Goal: Task Accomplishment & Management: Manage account settings

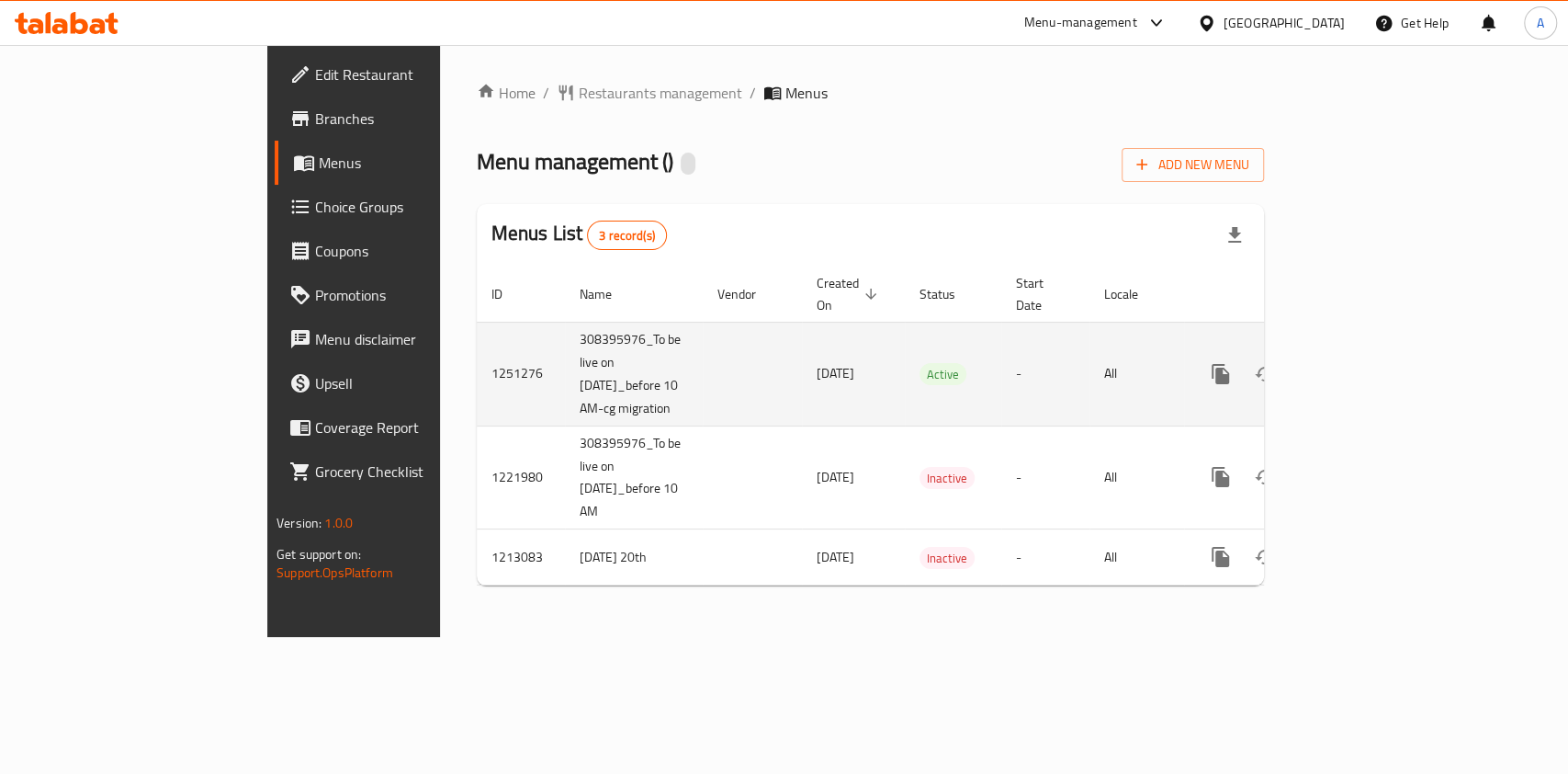
click at [1361, 367] on icon "enhanced table" at bounding box center [1352, 374] width 17 height 17
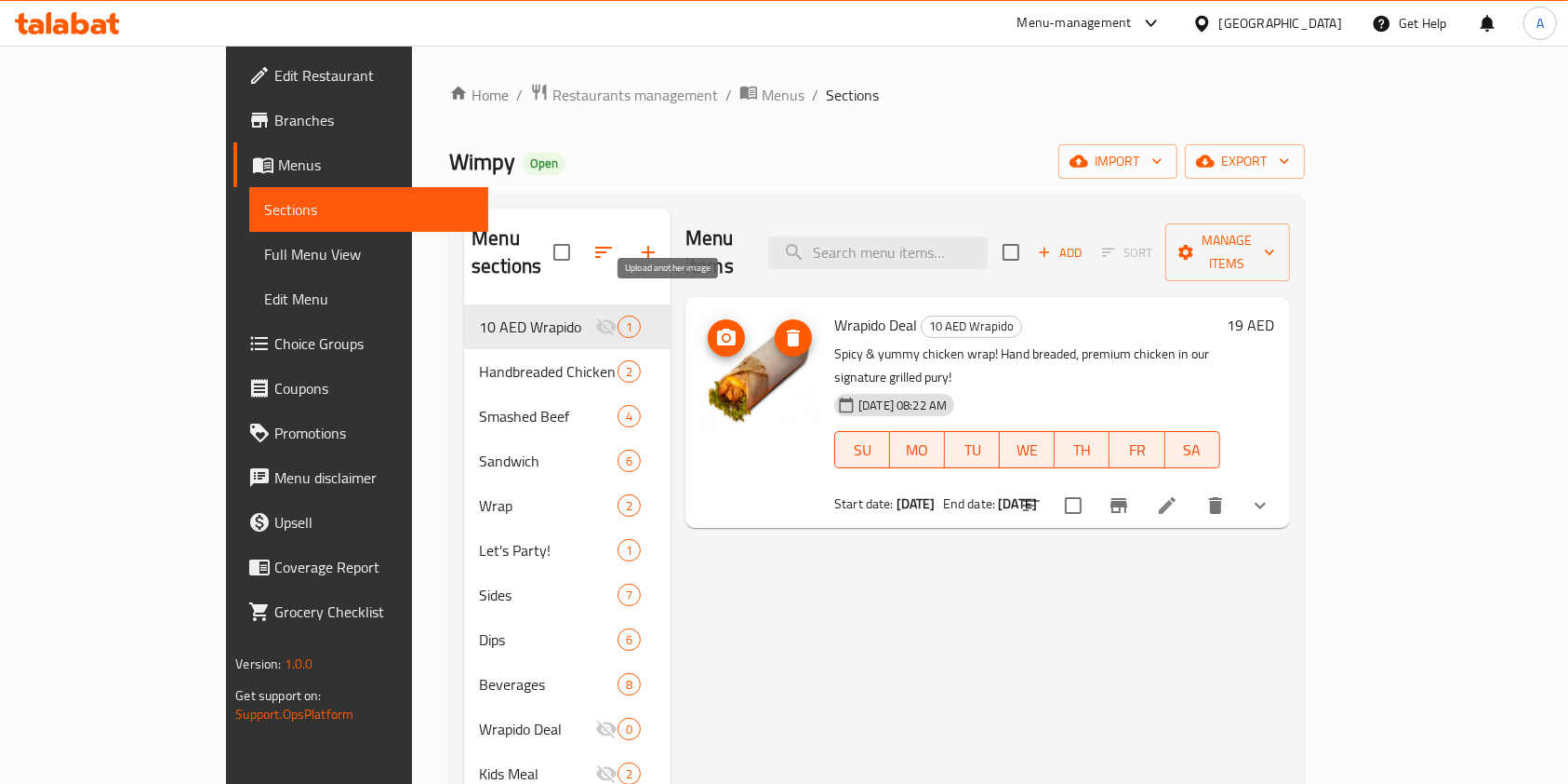
click at [715, 326] on icon "upload picture" at bounding box center [726, 337] width 23 height 23
click at [552, 93] on span "Restaurants management" at bounding box center [635, 95] width 166 height 23
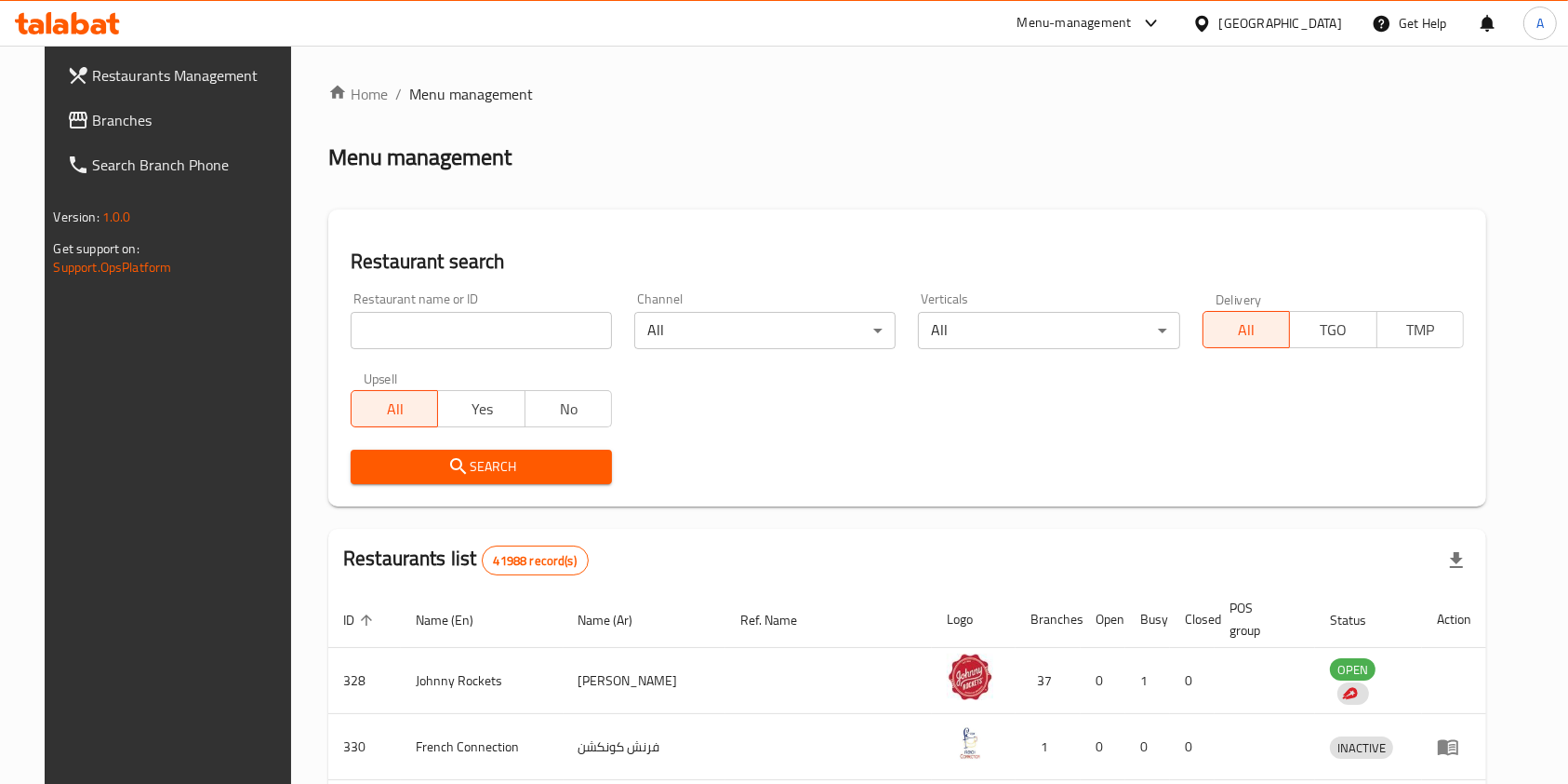
click at [431, 325] on div "Home / Menu management Menu management Restaurant search Restaurant name or ID …" at bounding box center [907, 690] width 1158 height 1214
click at [431, 325] on input "search" at bounding box center [481, 330] width 262 height 38
click button "Search" at bounding box center [481, 467] width 262 height 35
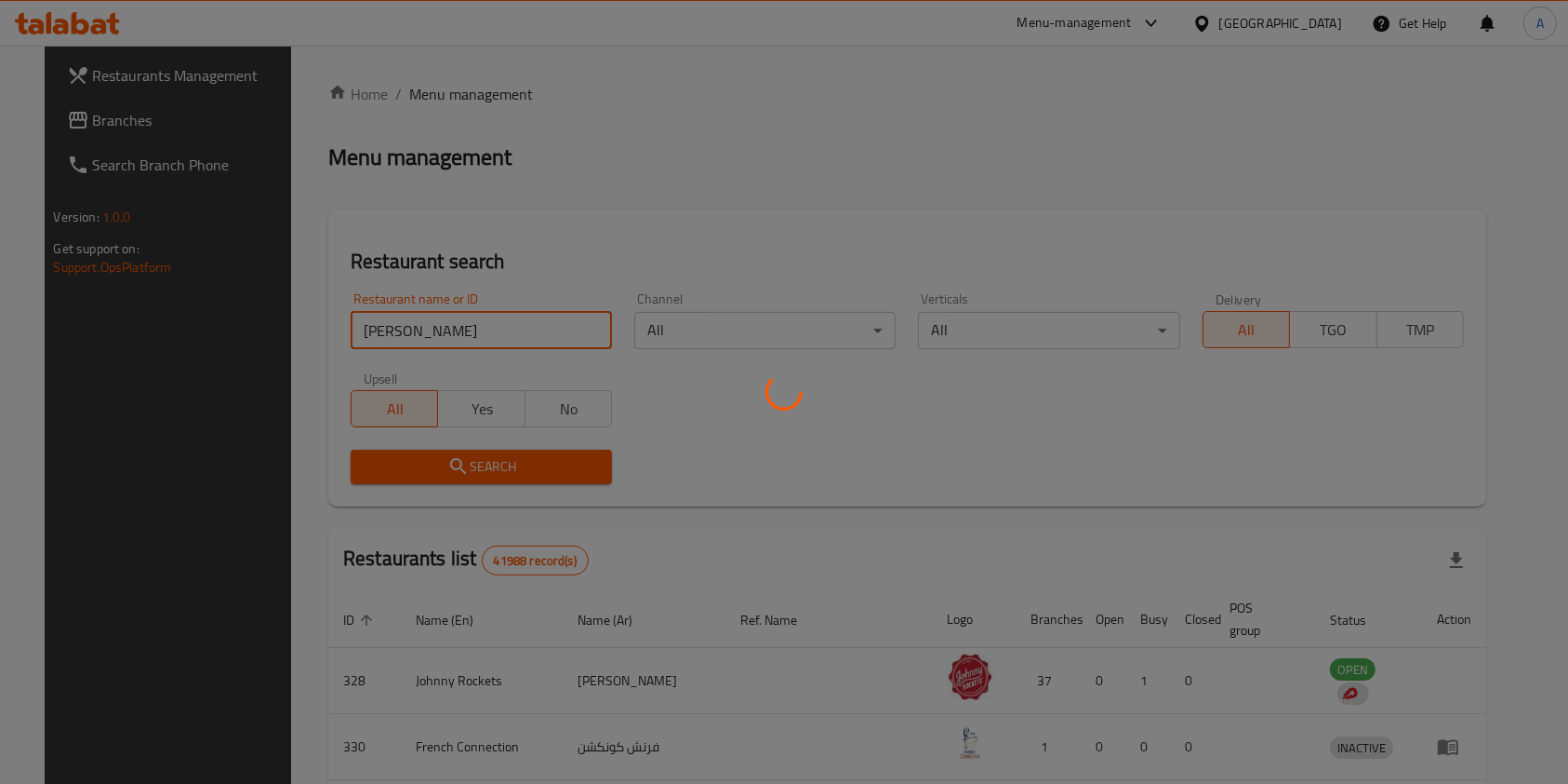
click button "Search" at bounding box center [481, 467] width 262 height 35
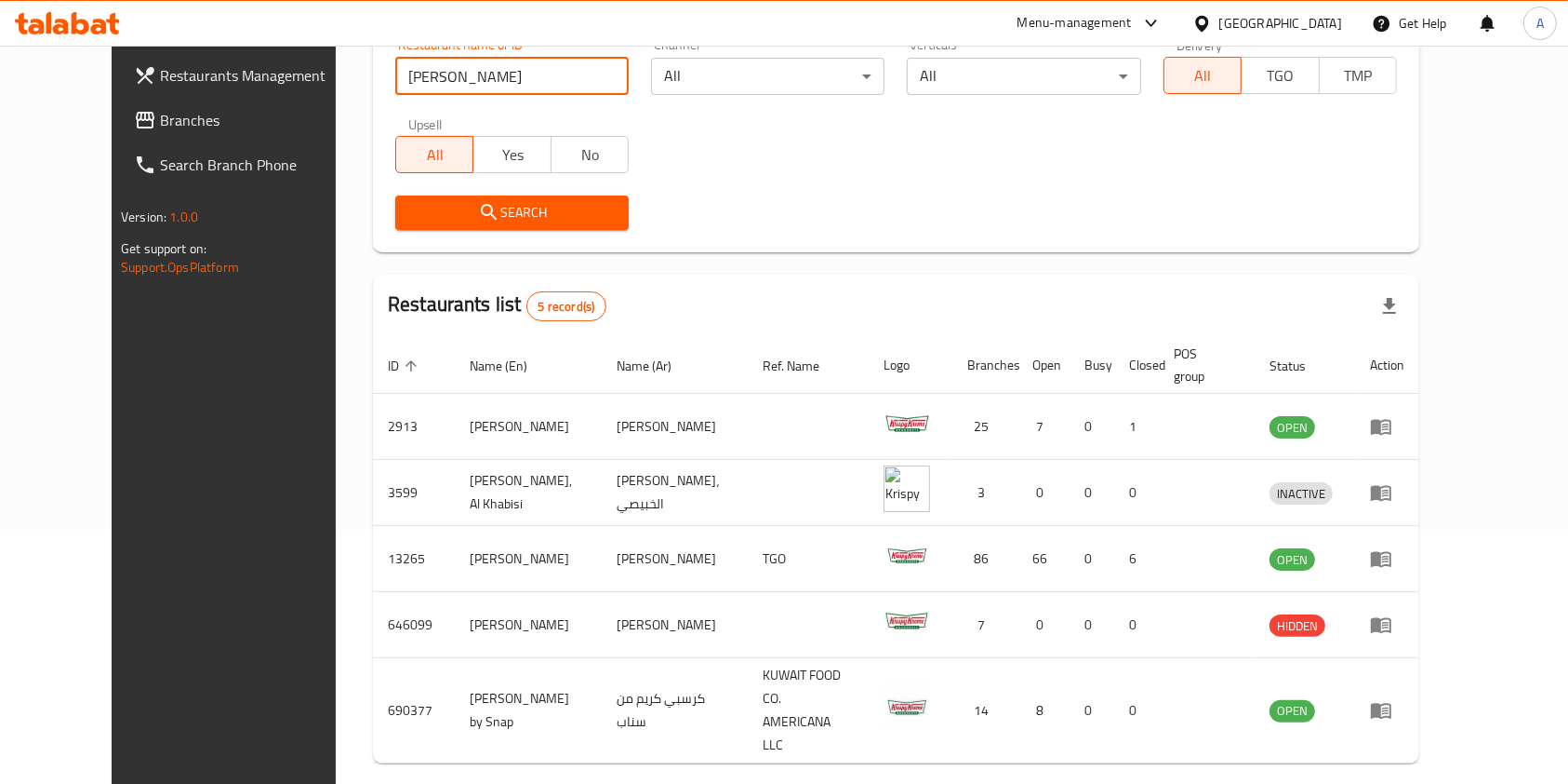
scroll to position [255, 0]
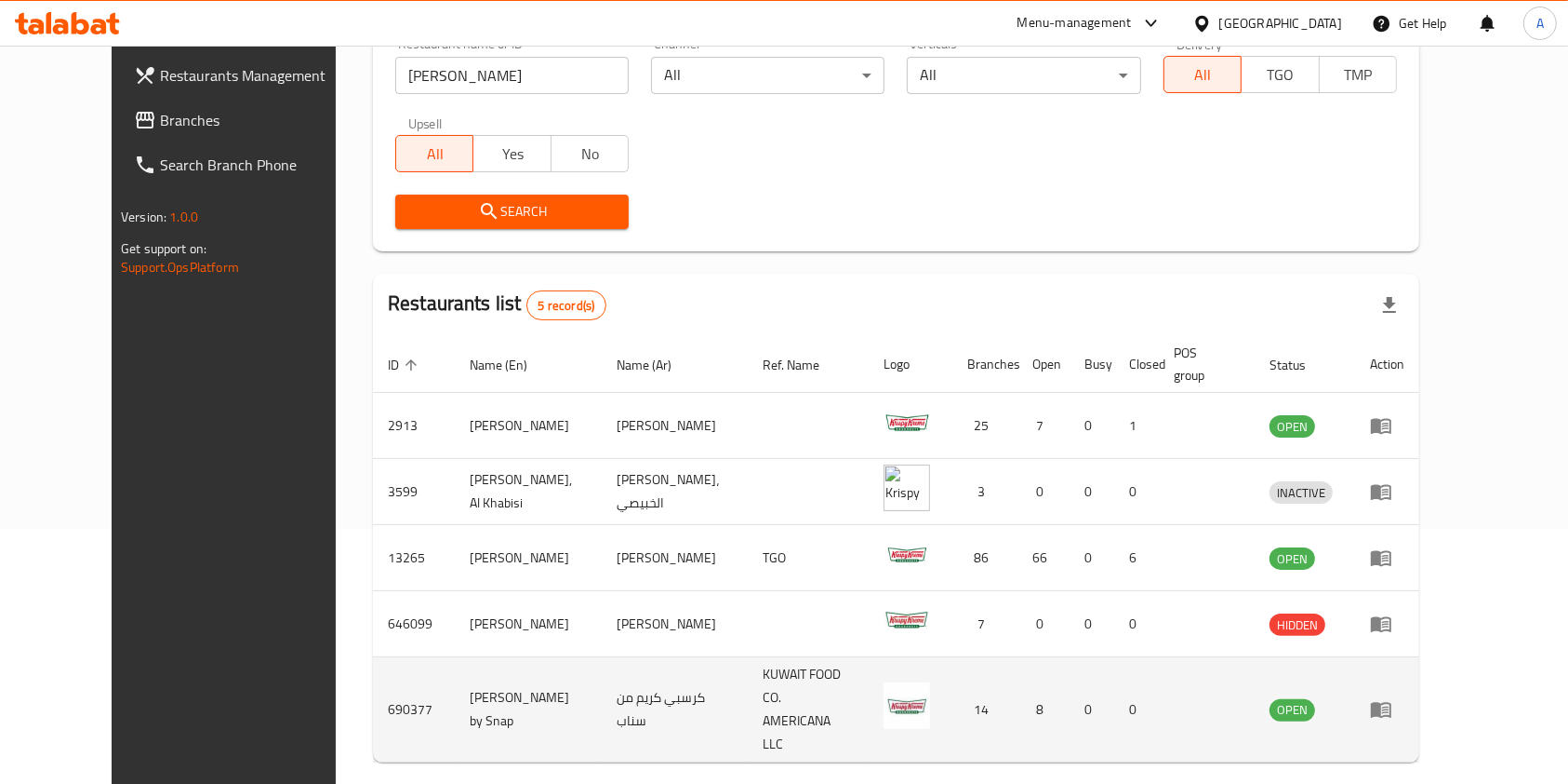
click at [372, 657] on td "690377" at bounding box center [413, 710] width 82 height 105
copy td "690377"
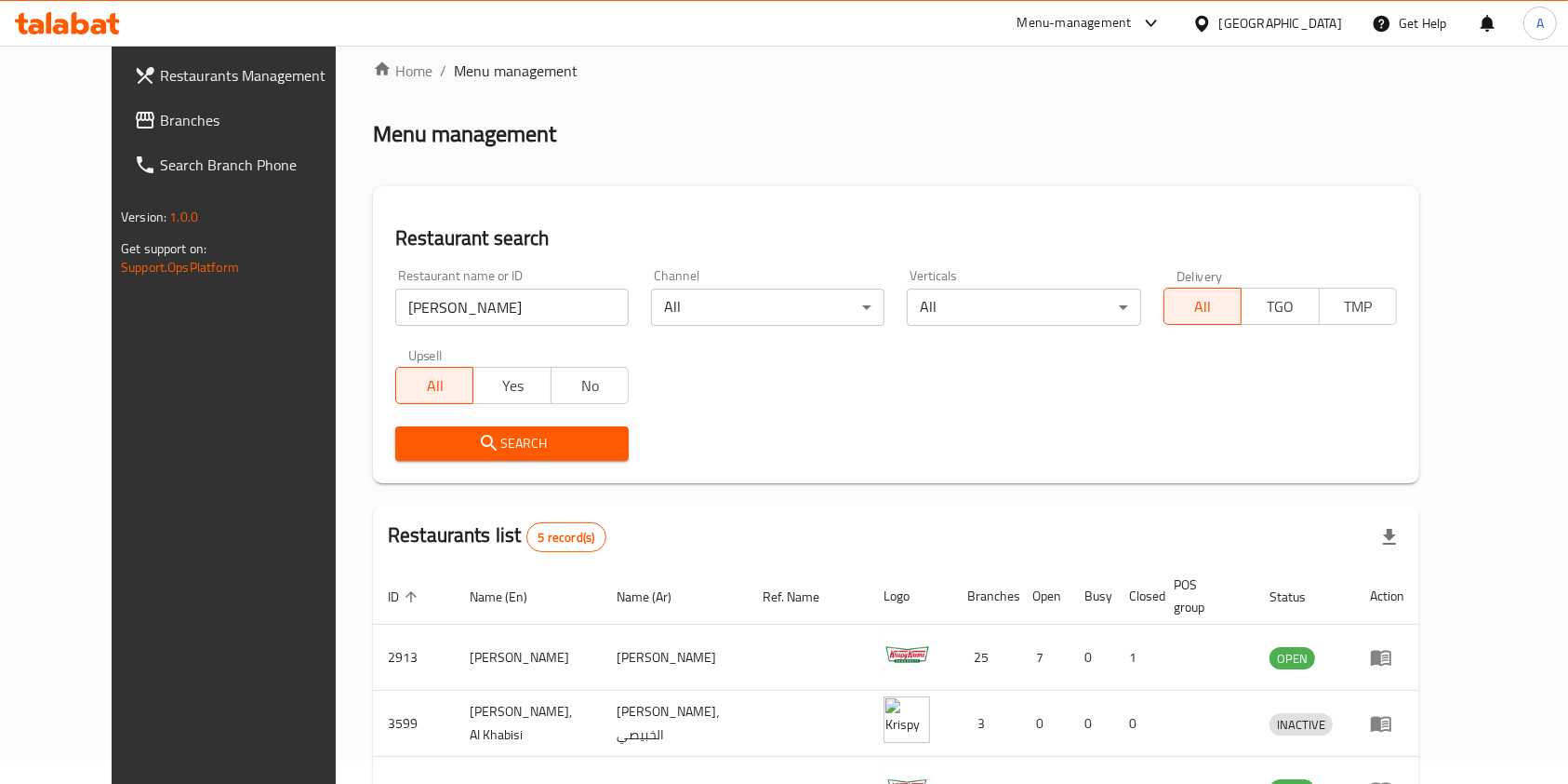
scroll to position [23, 0]
click at [422, 314] on input "[PERSON_NAME]" at bounding box center [512, 308] width 233 height 38
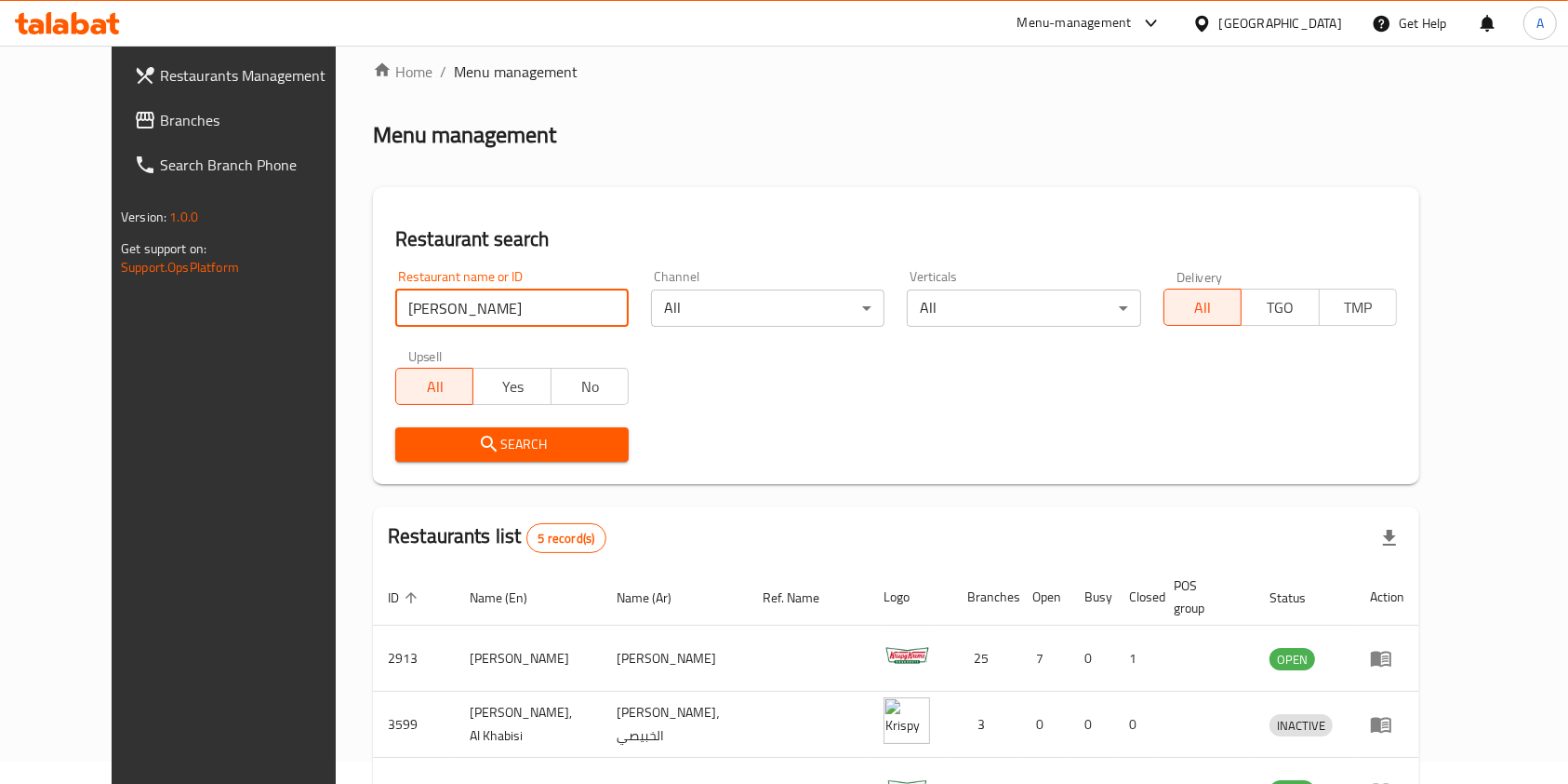
click at [422, 314] on input "[PERSON_NAME]" at bounding box center [512, 308] width 233 height 38
type input "Wimpy"
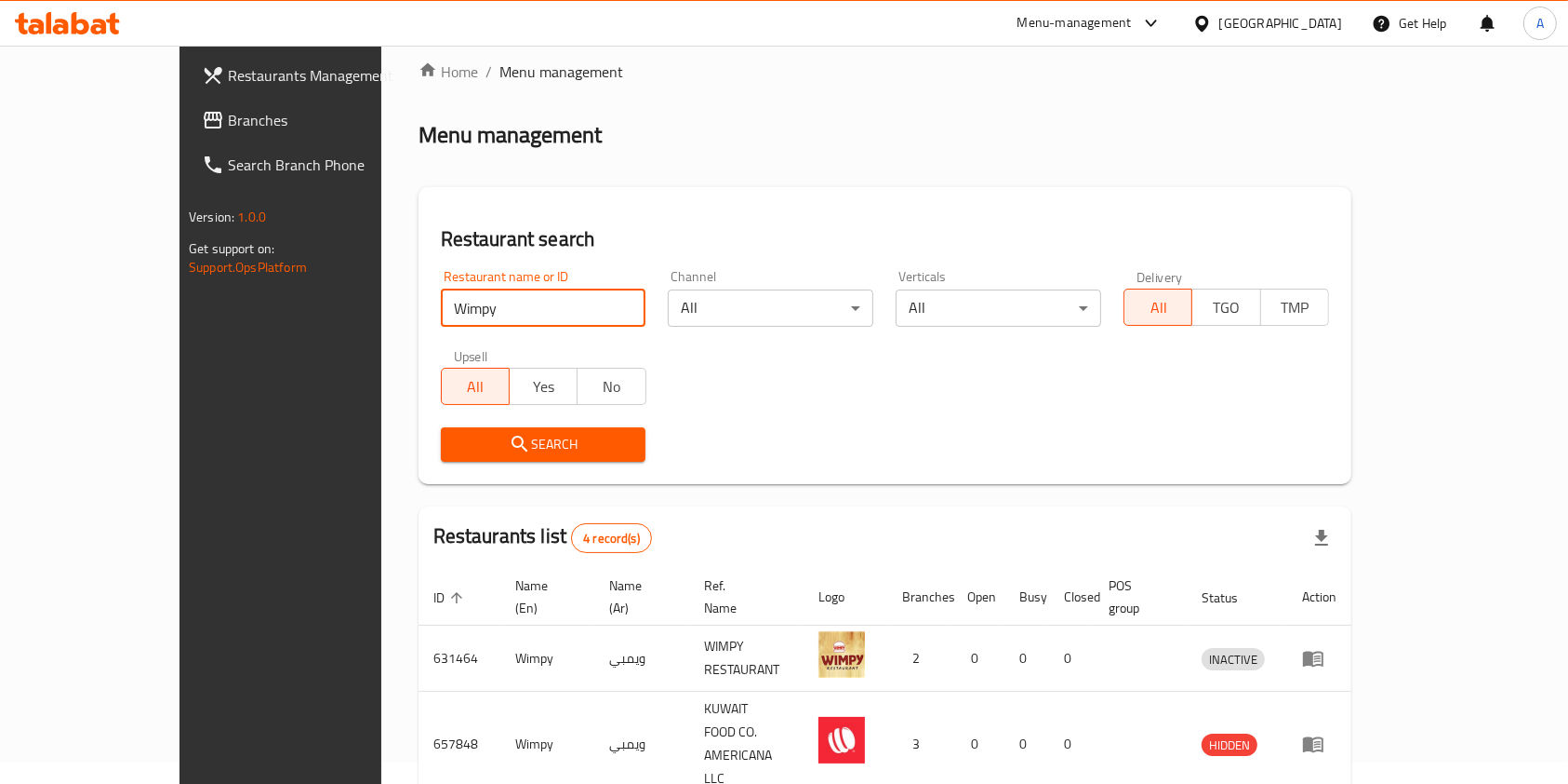
scroll to position [205, 0]
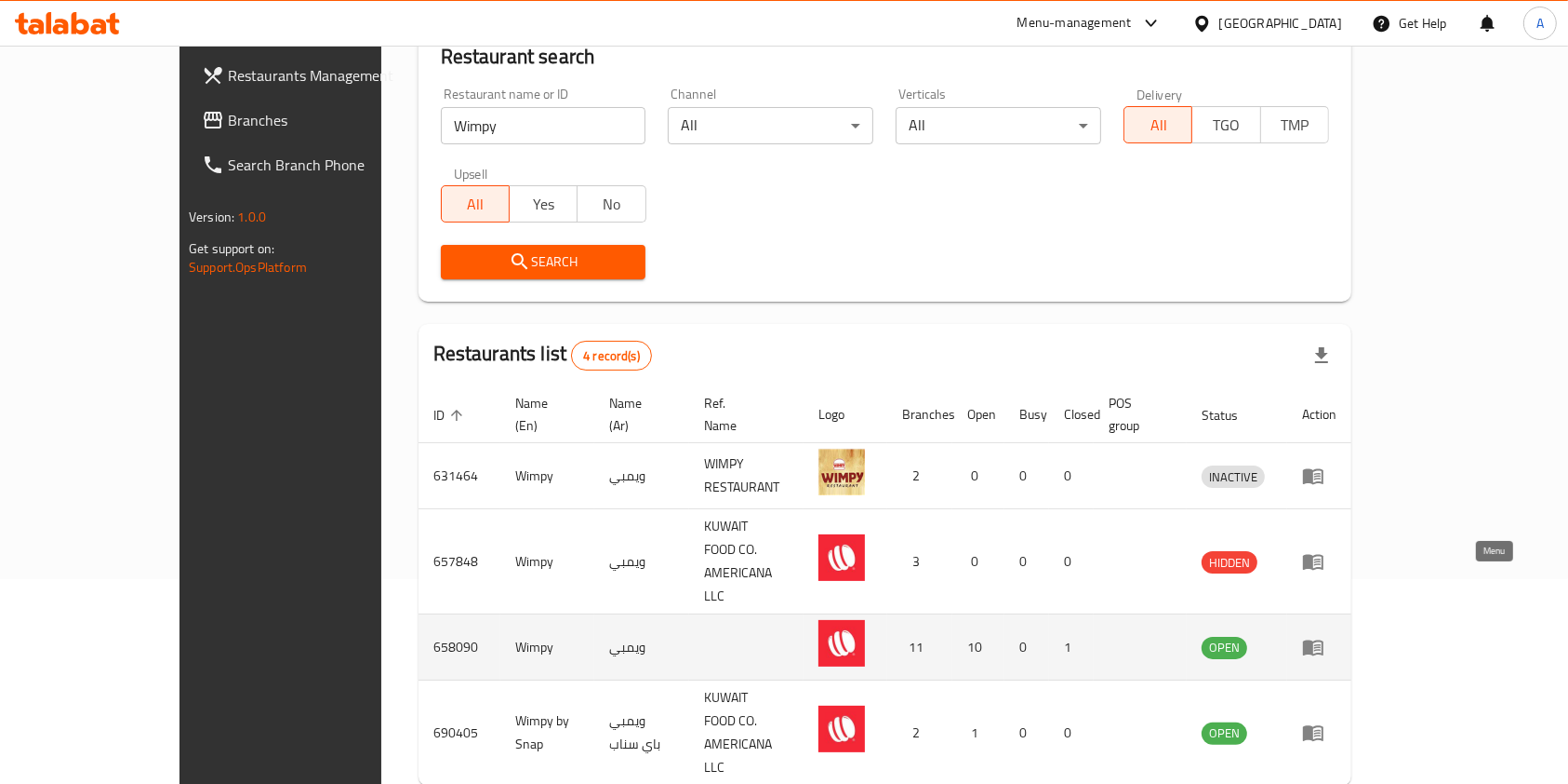
click at [1324, 641] on icon "enhanced table" at bounding box center [1313, 649] width 21 height 16
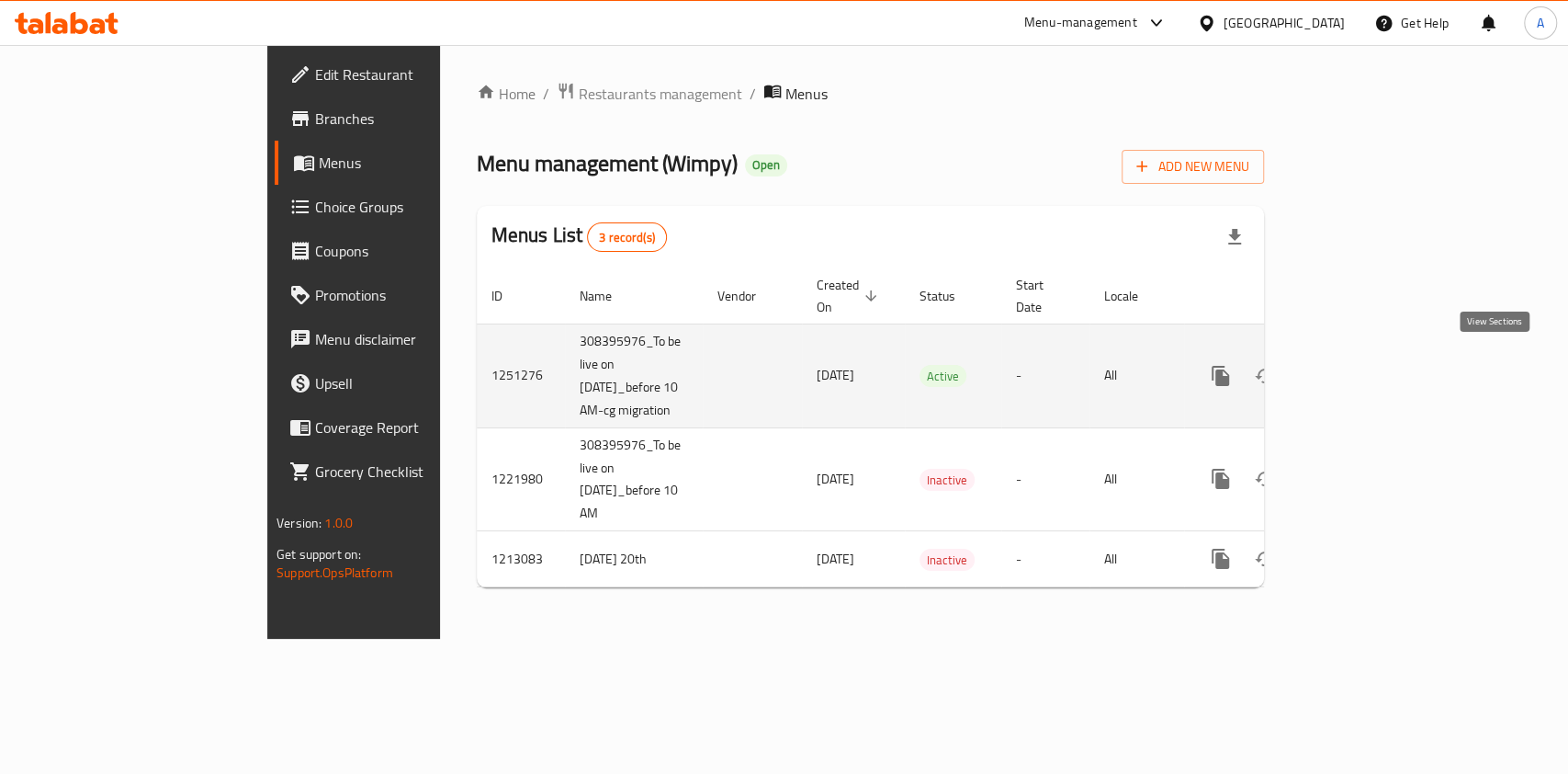
click at [1364, 365] on icon "enhanced table" at bounding box center [1352, 376] width 22 height 22
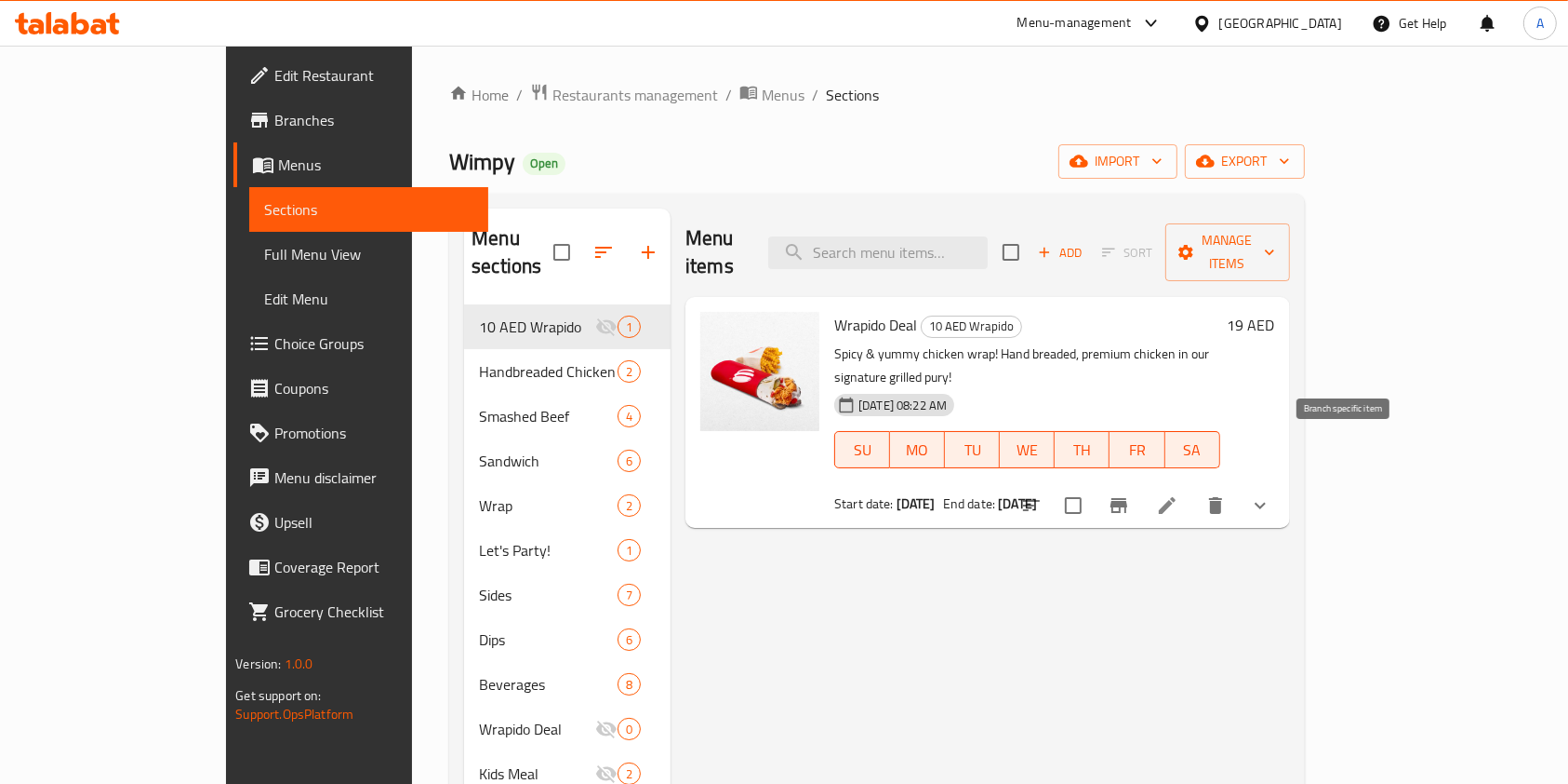
click at [1127, 498] on icon "Branch-specific-item" at bounding box center [1118, 505] width 17 height 15
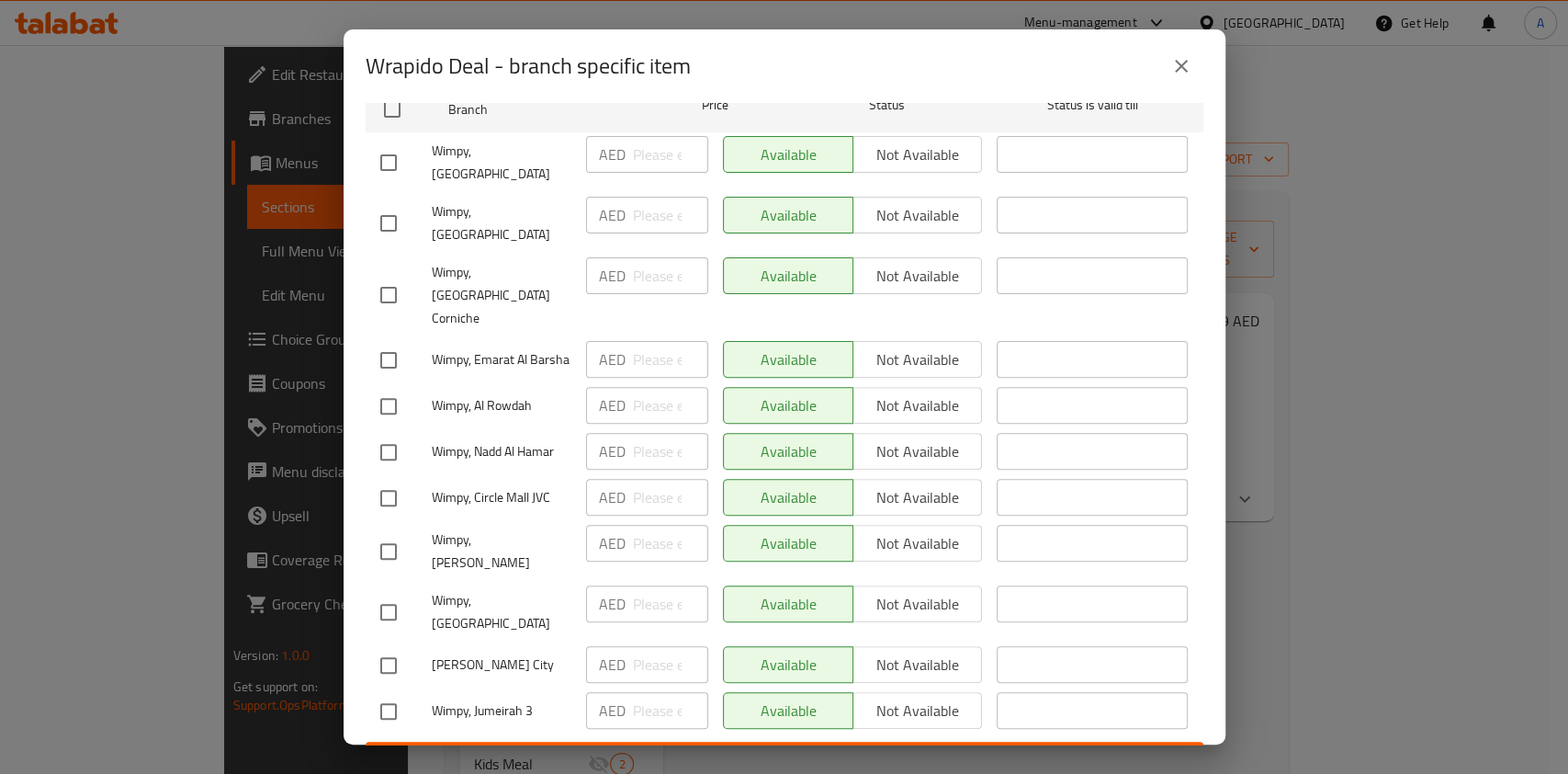
scroll to position [267, 0]
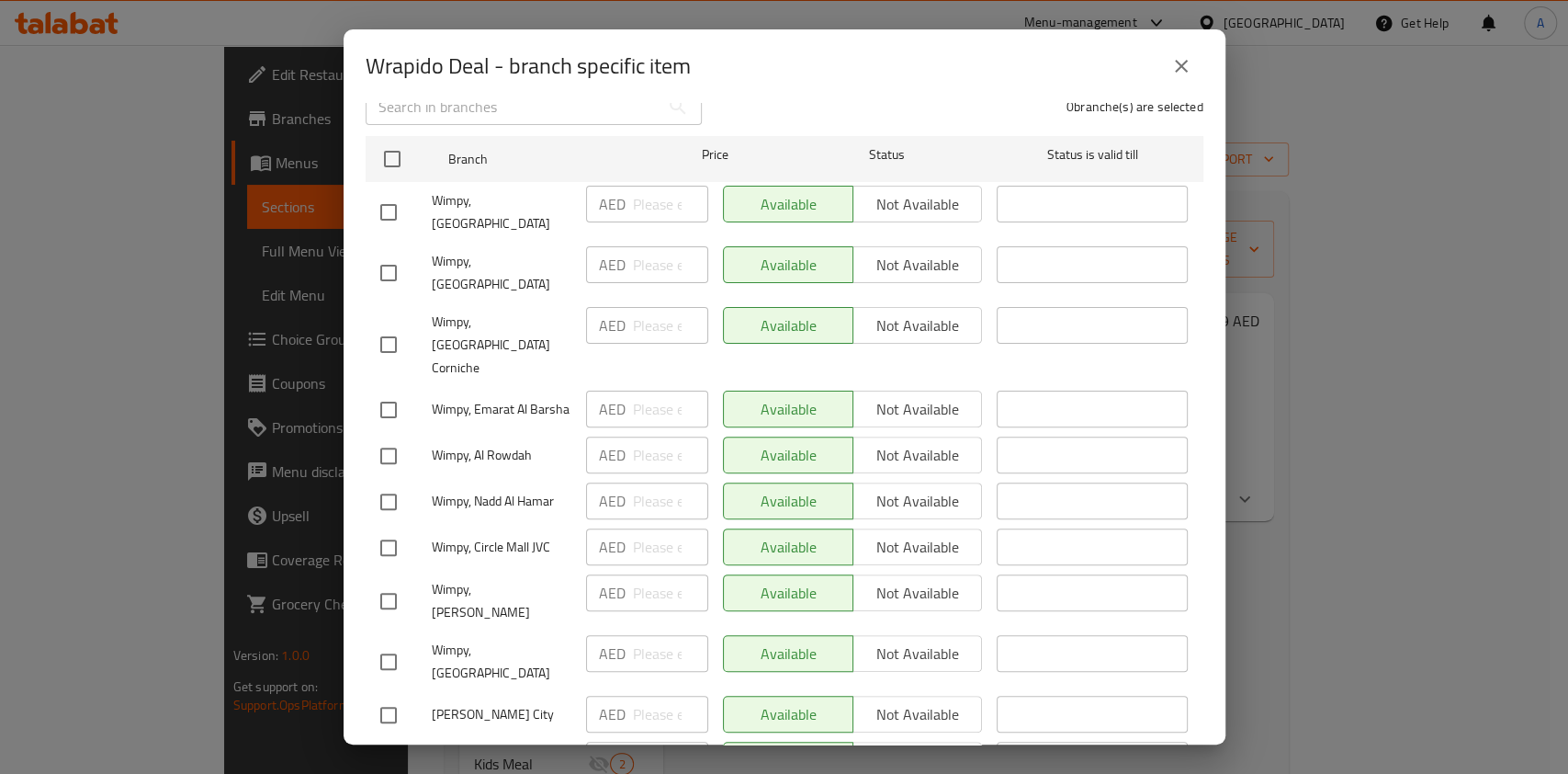
click at [391, 325] on input "checkbox" at bounding box center [388, 345] width 39 height 39
checkbox input "true"
click at [945, 325] on button "Not available" at bounding box center [918, 325] width 131 height 37
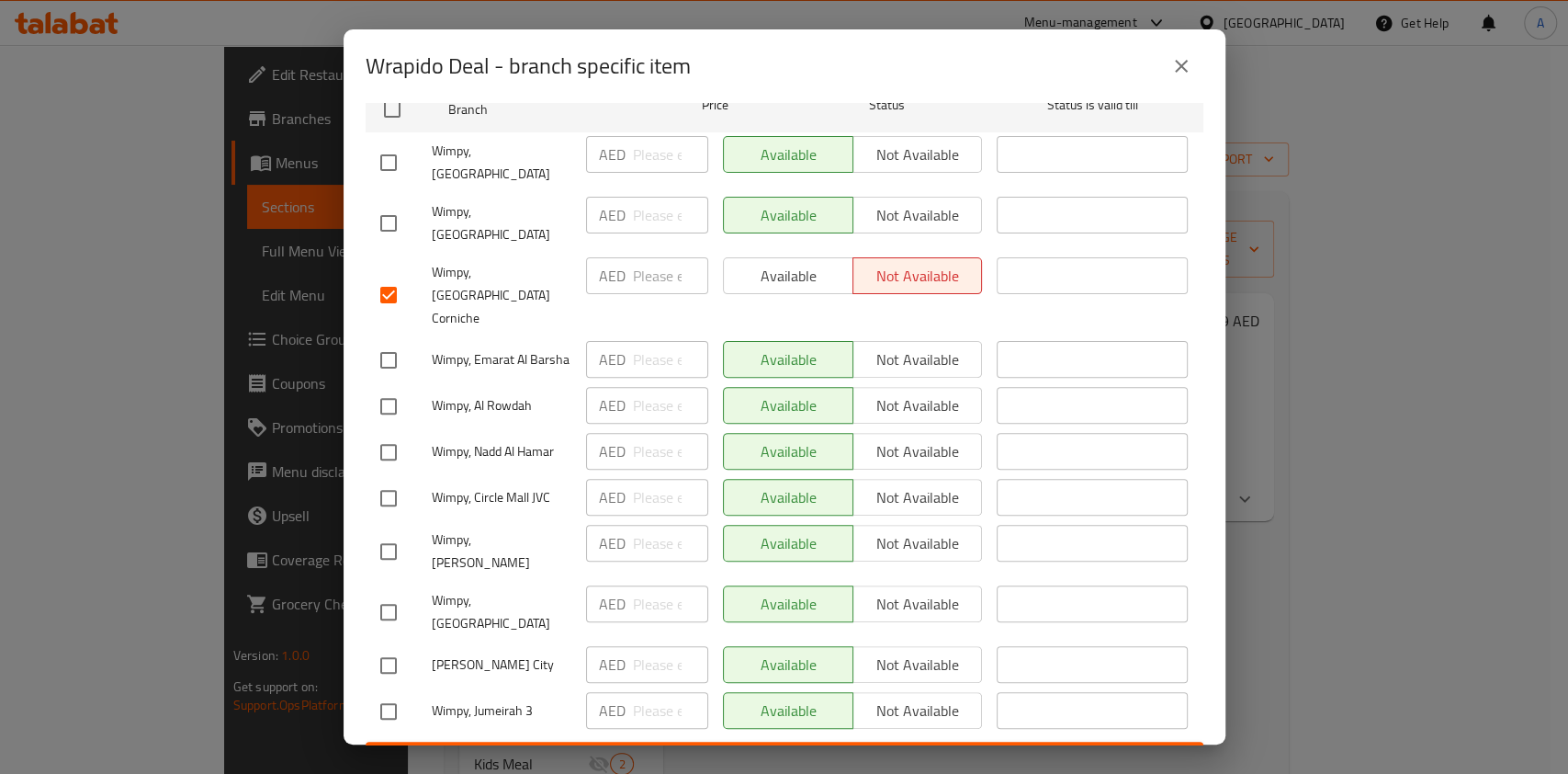
click at [785, 700] on ul "Branch Price Status Status is valid till [GEOGRAPHIC_DATA], [GEOGRAPHIC_DATA] A…" at bounding box center [784, 410] width 838 height 663
click at [732, 747] on span "Save" at bounding box center [784, 758] width 808 height 23
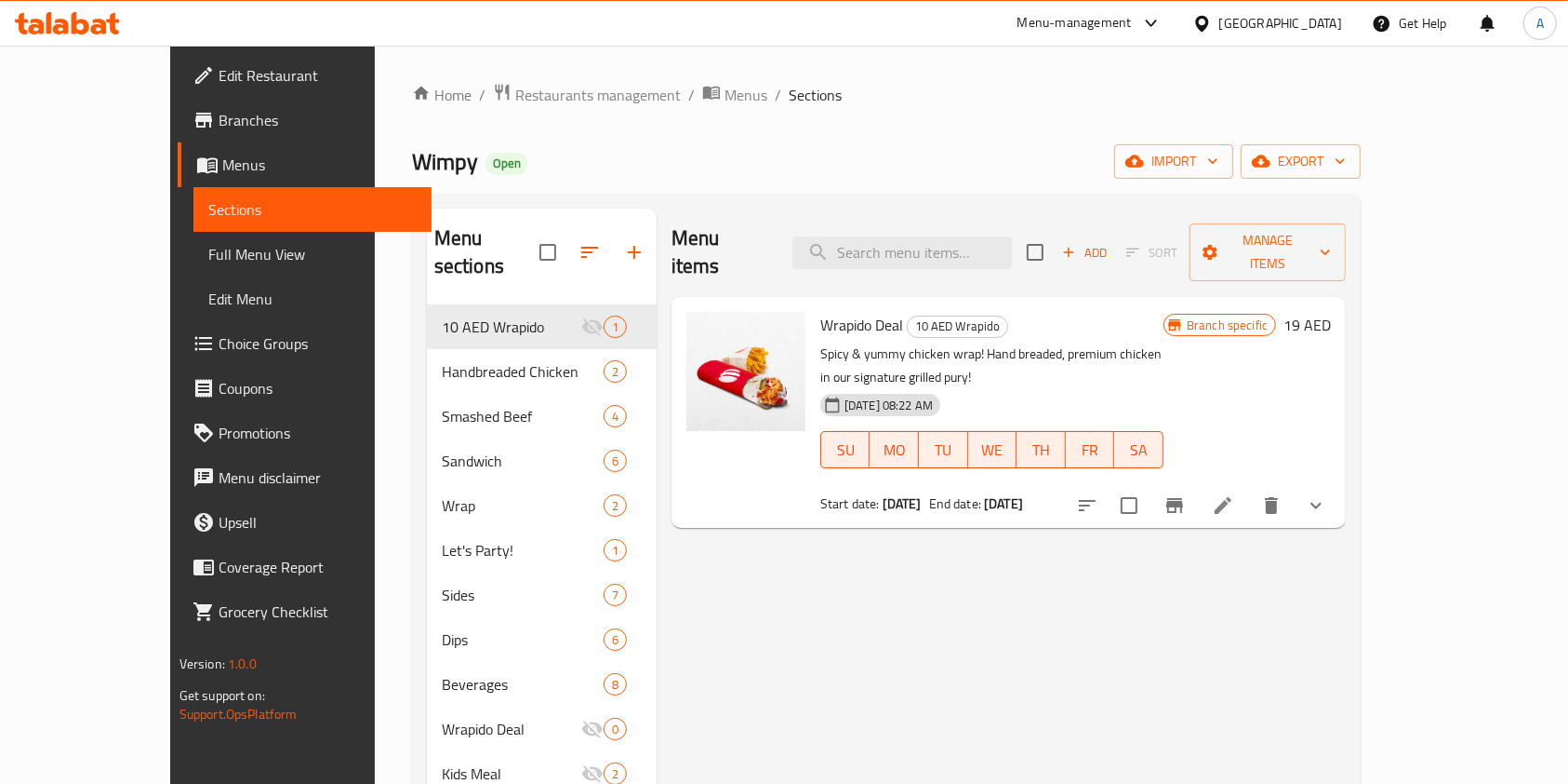
click at [1249, 488] on li at bounding box center [1223, 505] width 52 height 34
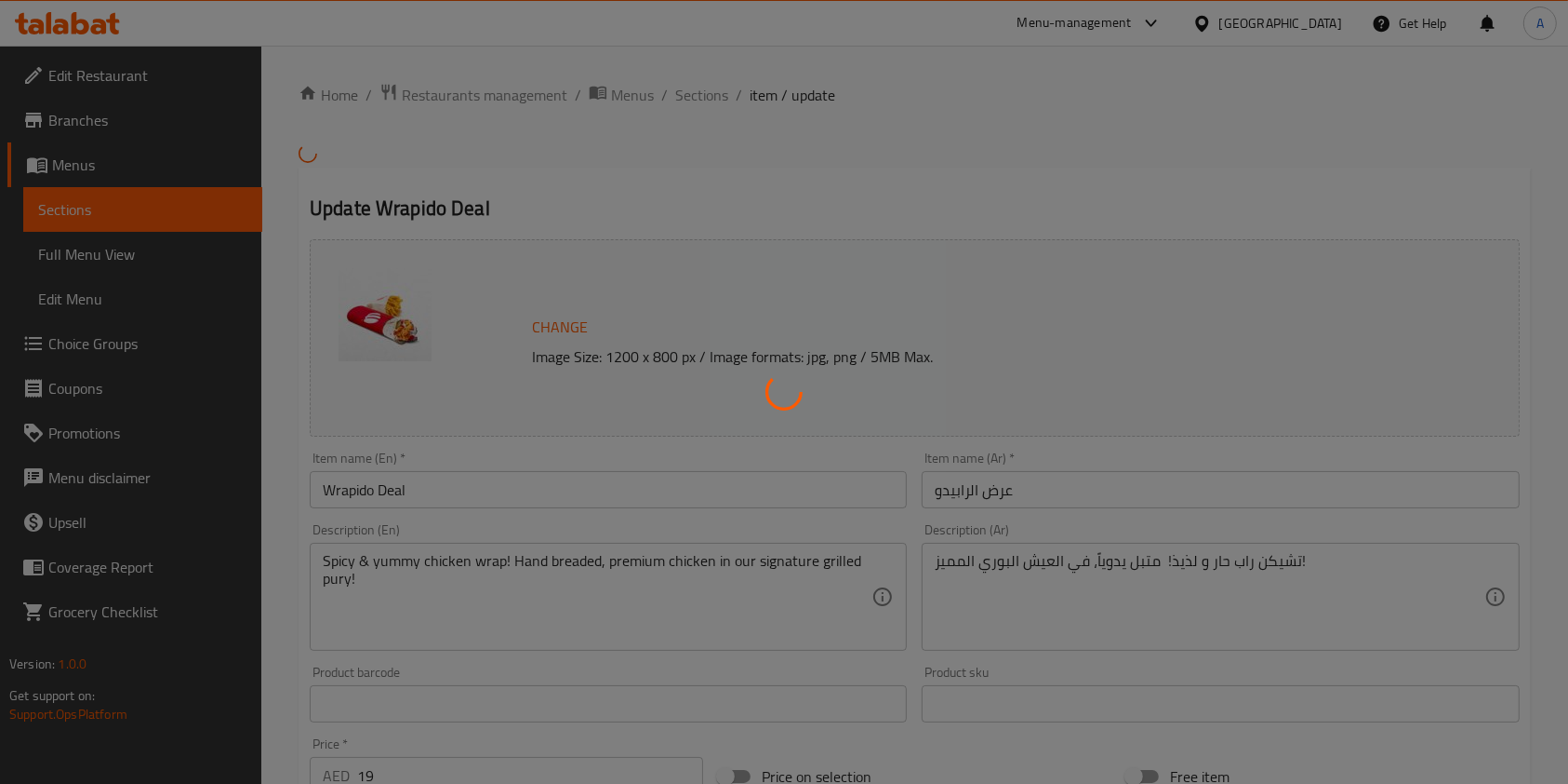
type input "إختر الفرايز"
type input "1"
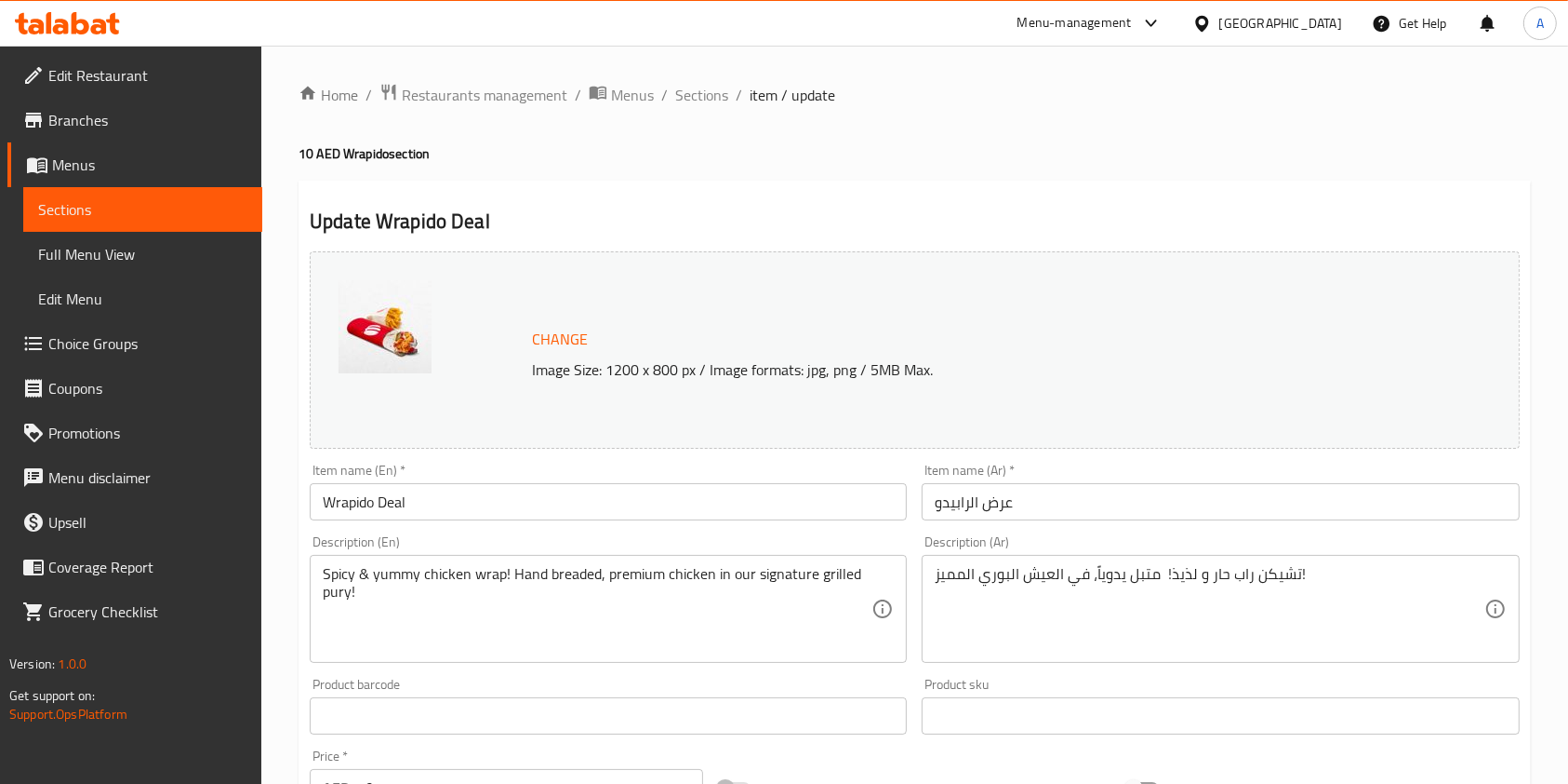
click at [109, 153] on span "Menus" at bounding box center [150, 164] width 196 height 23
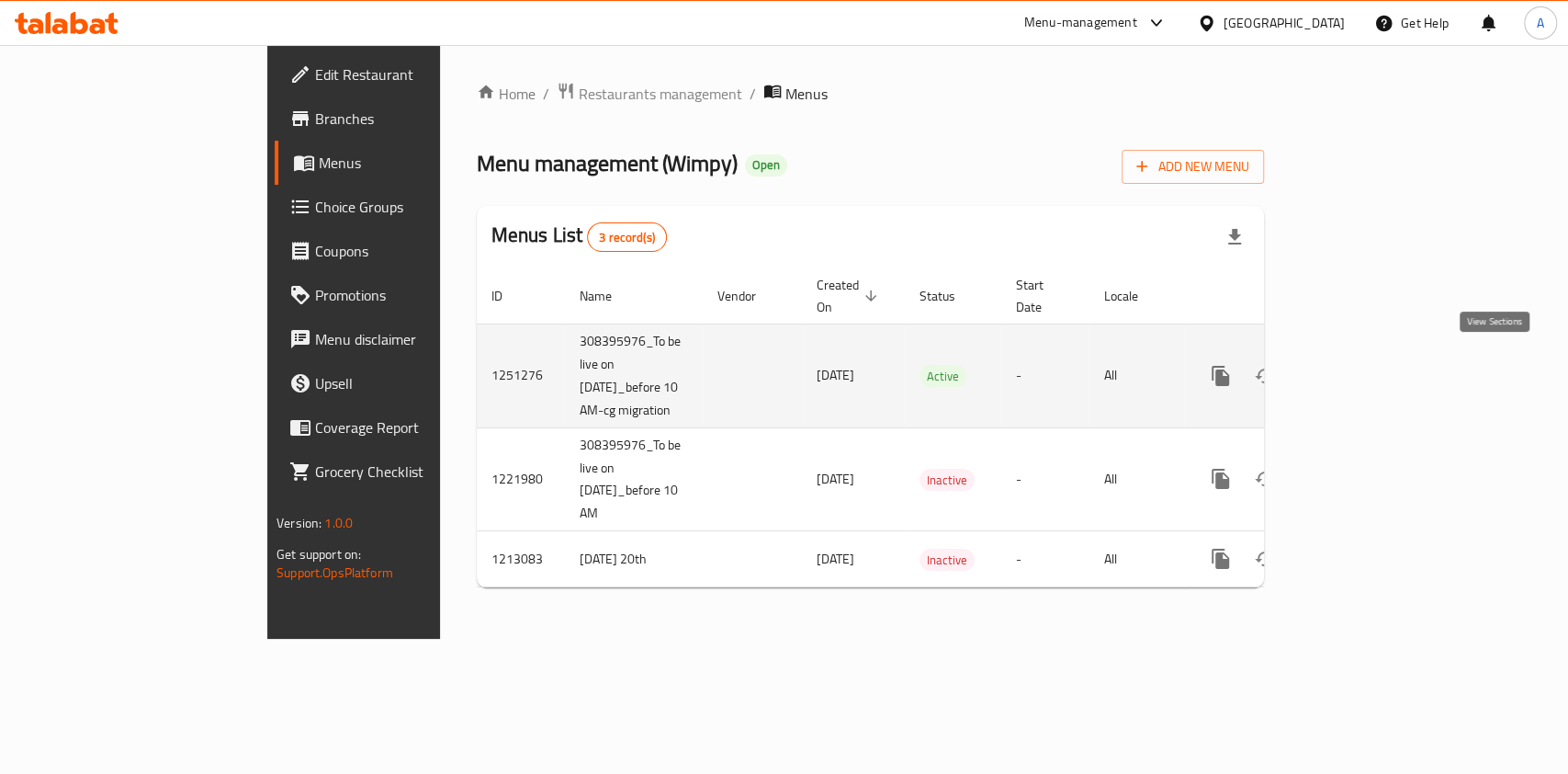
click at [1364, 368] on icon "enhanced table" at bounding box center [1352, 376] width 22 height 22
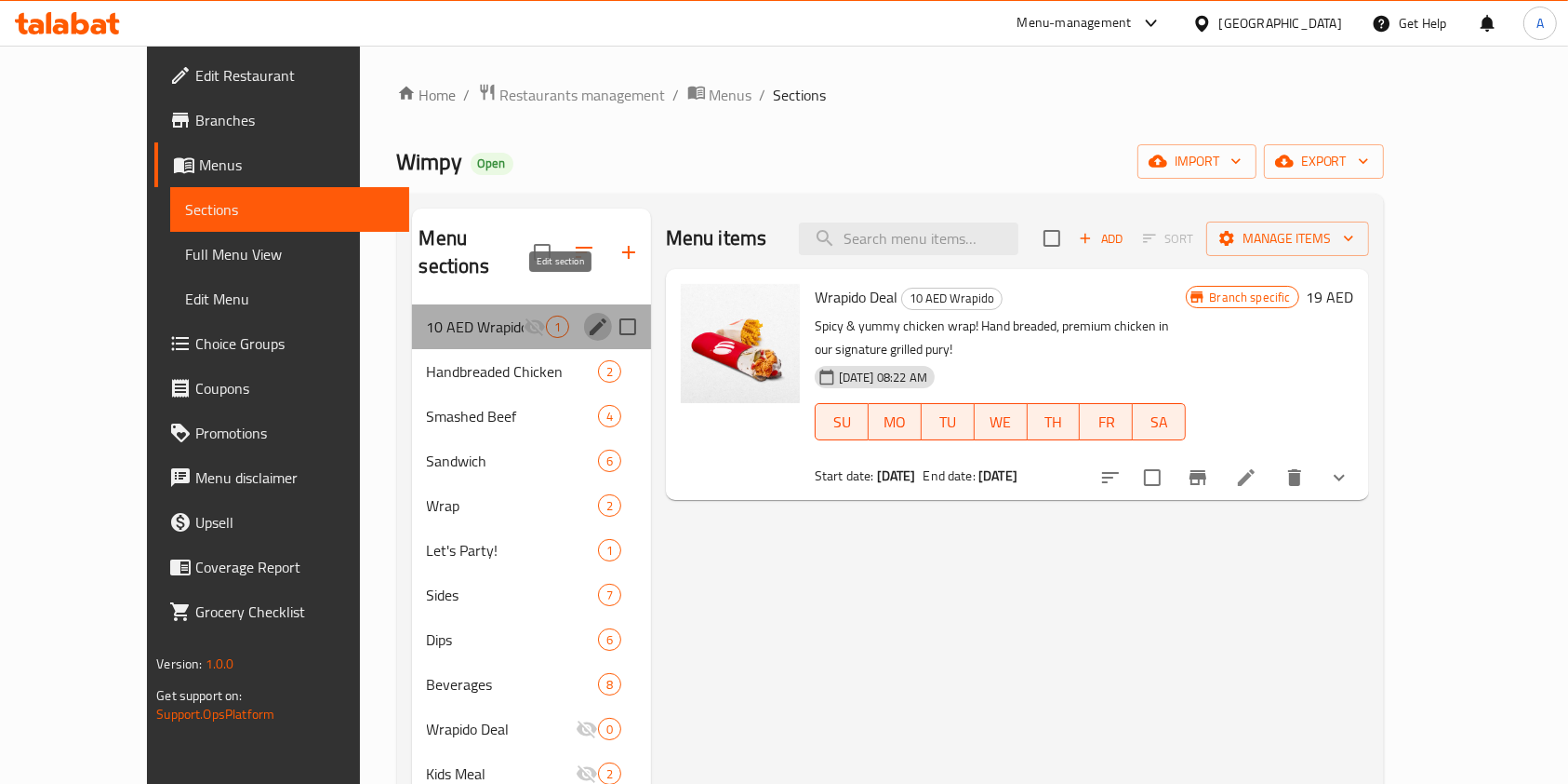
click at [587, 315] on icon "edit" at bounding box center [598, 326] width 23 height 23
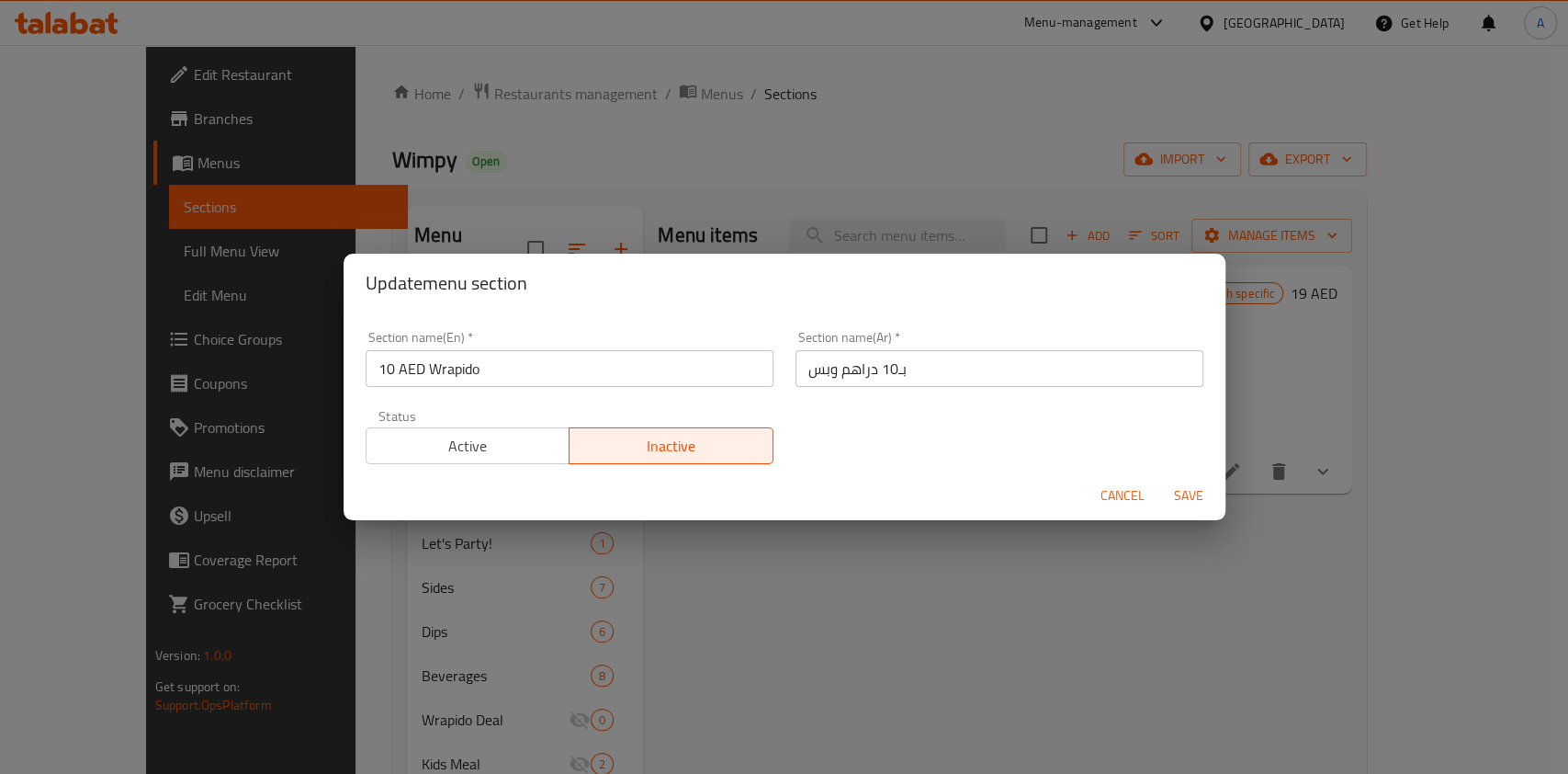
click at [422, 442] on span "Active" at bounding box center [468, 445] width 189 height 26
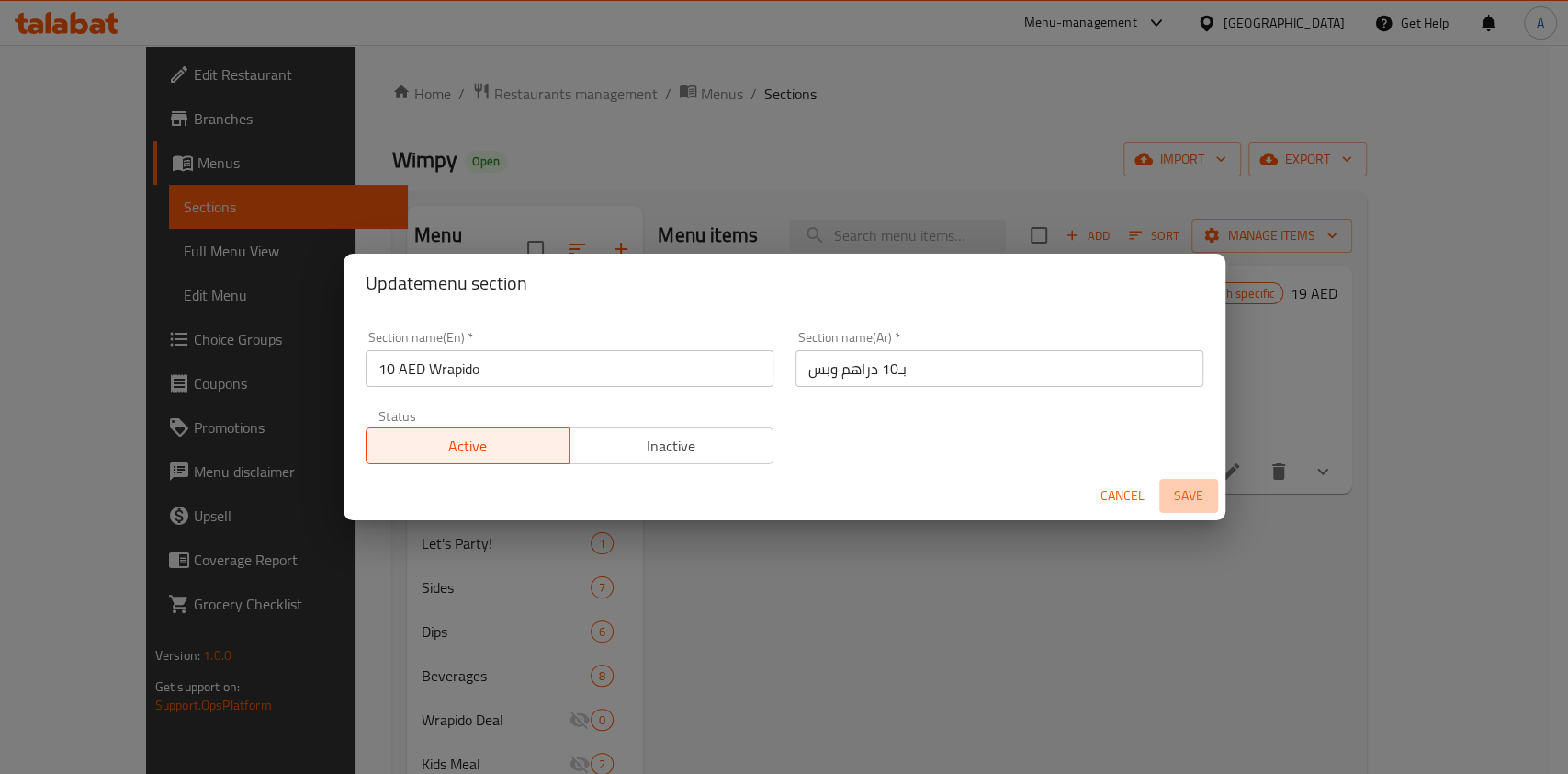
click at [1186, 495] on span "Save" at bounding box center [1188, 496] width 44 height 23
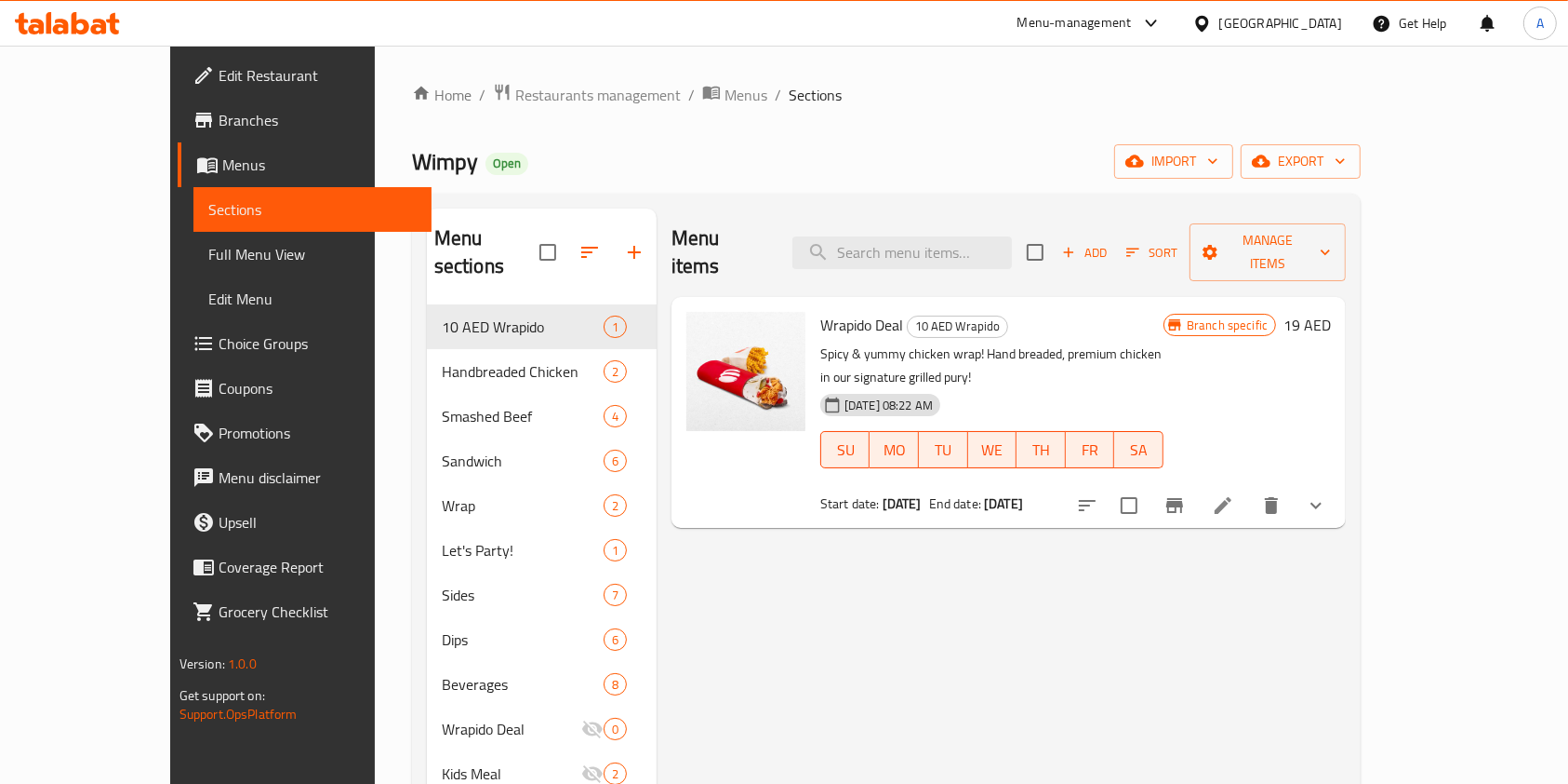
click at [1231, 497] on icon at bounding box center [1222, 505] width 17 height 17
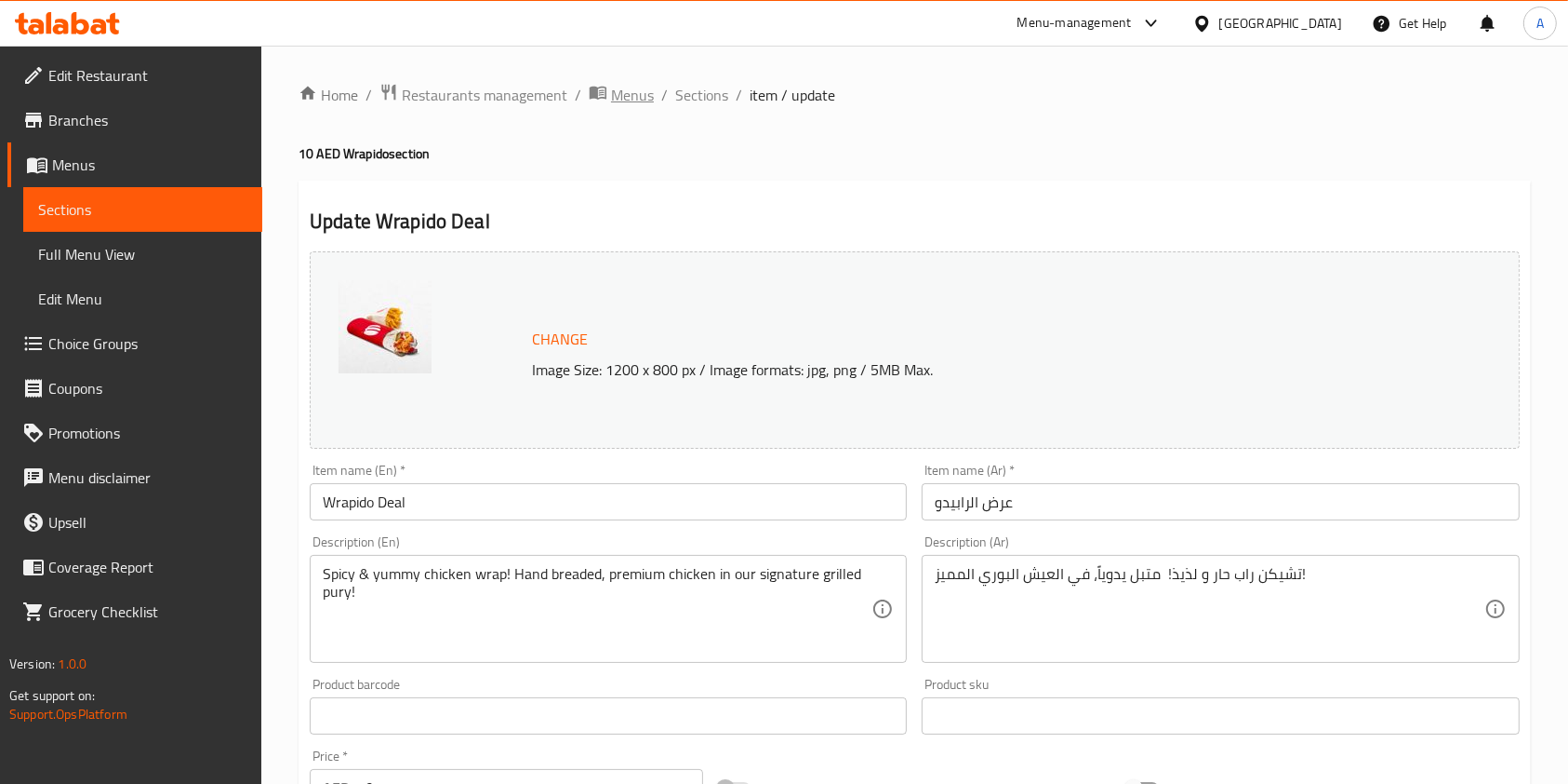
click at [632, 90] on span "Menus" at bounding box center [631, 95] width 42 height 23
